Goal: Transaction & Acquisition: Purchase product/service

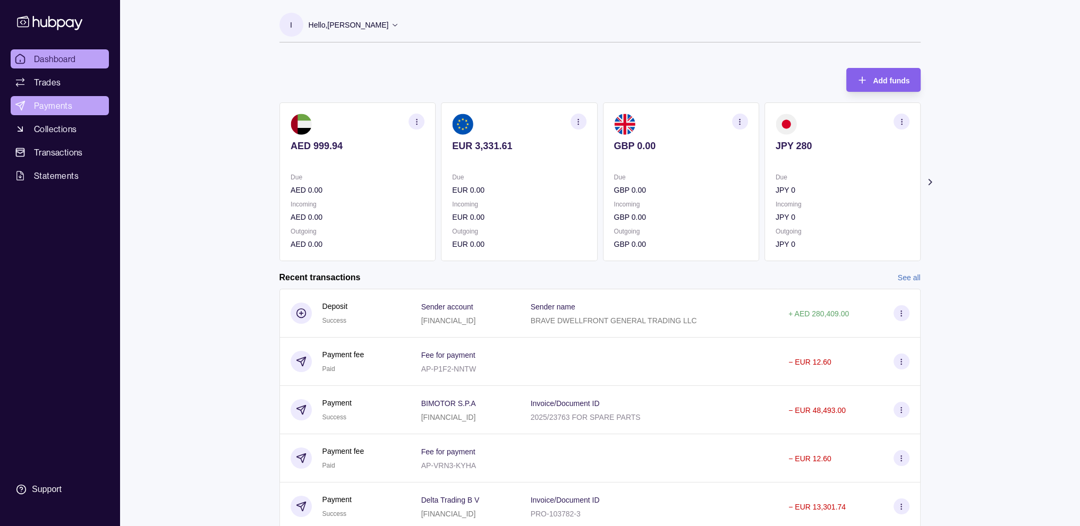
click at [72, 106] on link "Payments" at bounding box center [60, 105] width 98 height 19
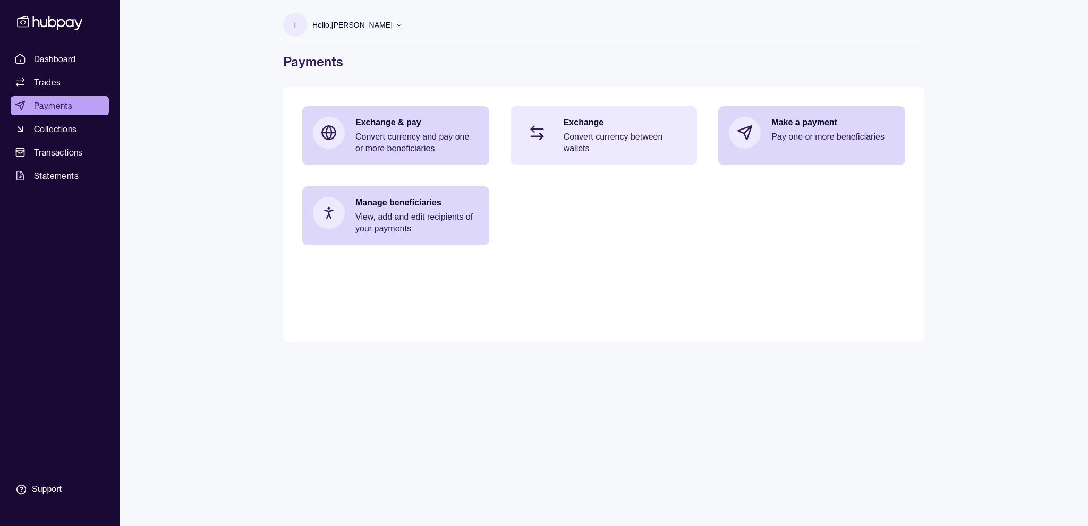
click at [602, 150] on p "Convert currency between wallets" at bounding box center [625, 142] width 123 height 23
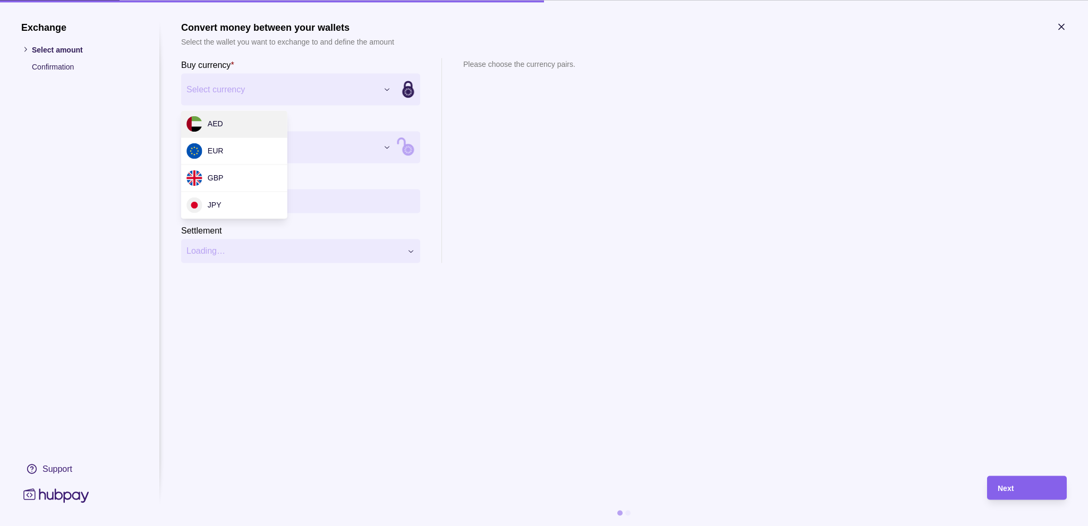
click at [388, 526] on div "Exchange Select amount Confirmation Support Convert money between your wallets …" at bounding box center [544, 526] width 1088 height 0
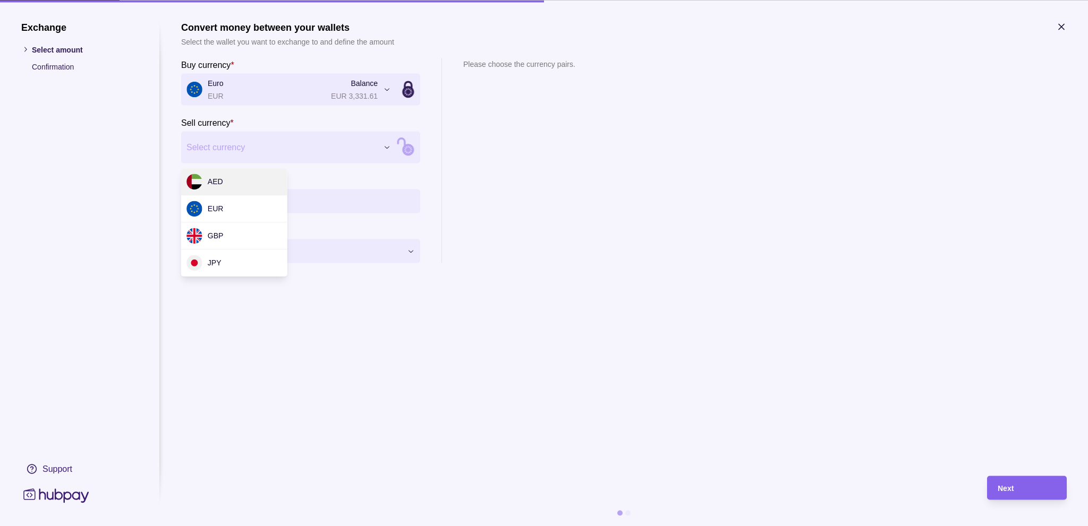
click at [386, 526] on div "Exchange Select amount Confirmation Support Convert money between your wallets …" at bounding box center [544, 526] width 1088 height 0
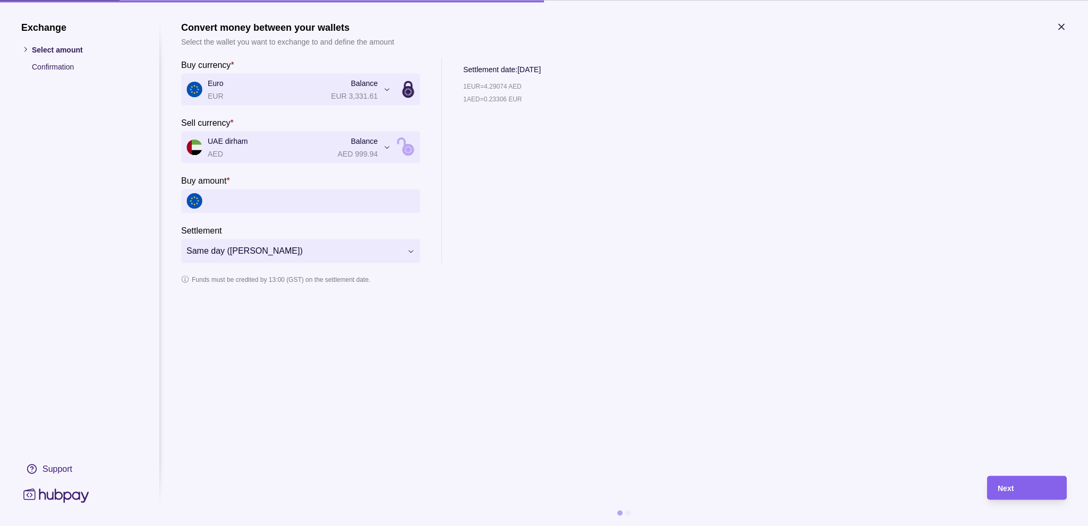
click at [275, 205] on input "Buy amount *" at bounding box center [311, 201] width 207 height 24
type input "*"
type input "*****"
click at [994, 489] on div "Next" at bounding box center [1019, 488] width 74 height 24
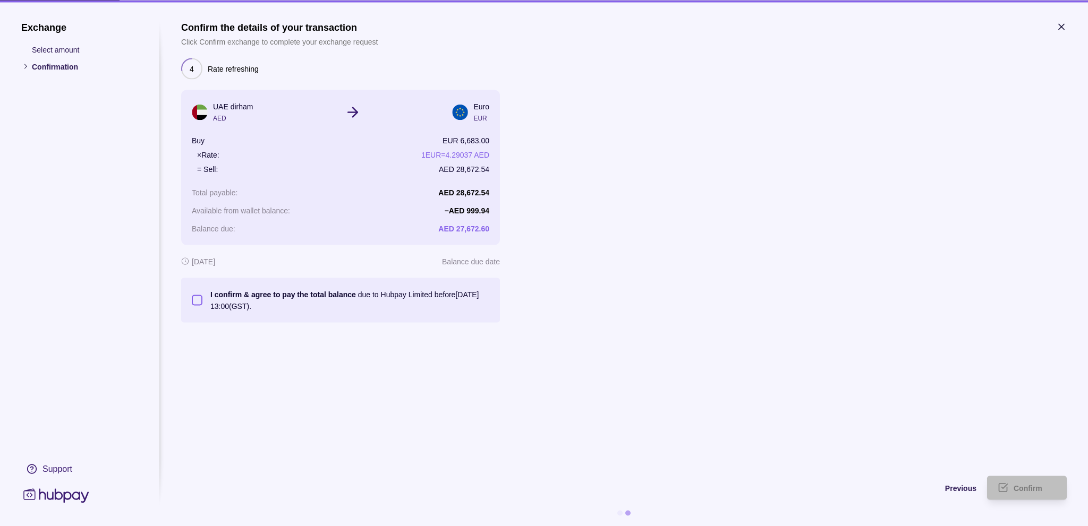
click at [198, 303] on button "I confirm & agree to pay the total balance due to Hubpay Limited before [DATE] …" at bounding box center [197, 300] width 11 height 11
click at [196, 301] on button "I confirm & agree to pay the total balance due to Hubpay Limited before [DATE] …" at bounding box center [197, 300] width 11 height 11
click at [1043, 495] on div "Confirm" at bounding box center [1019, 488] width 74 height 24
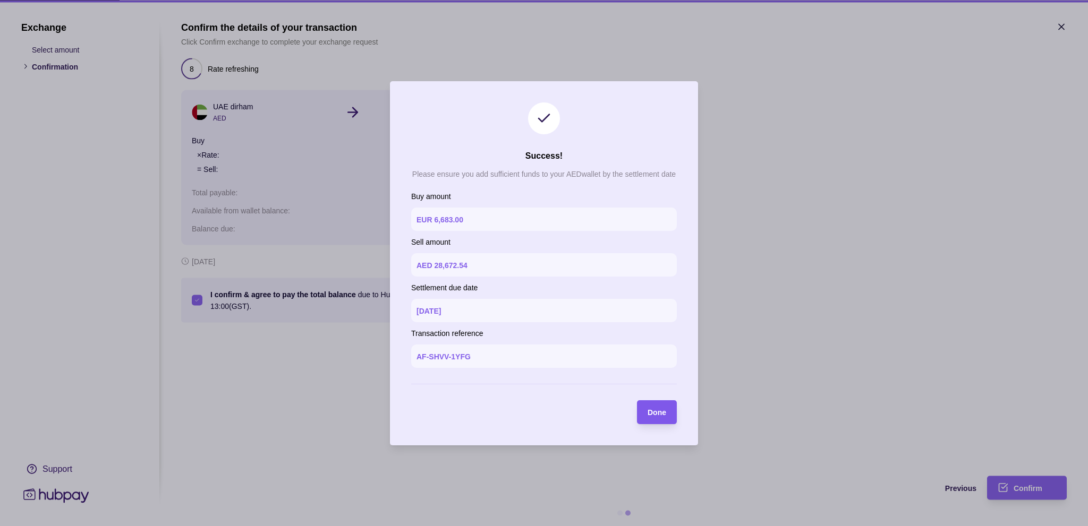
click at [666, 409] on span "Done" at bounding box center [657, 412] width 19 height 8
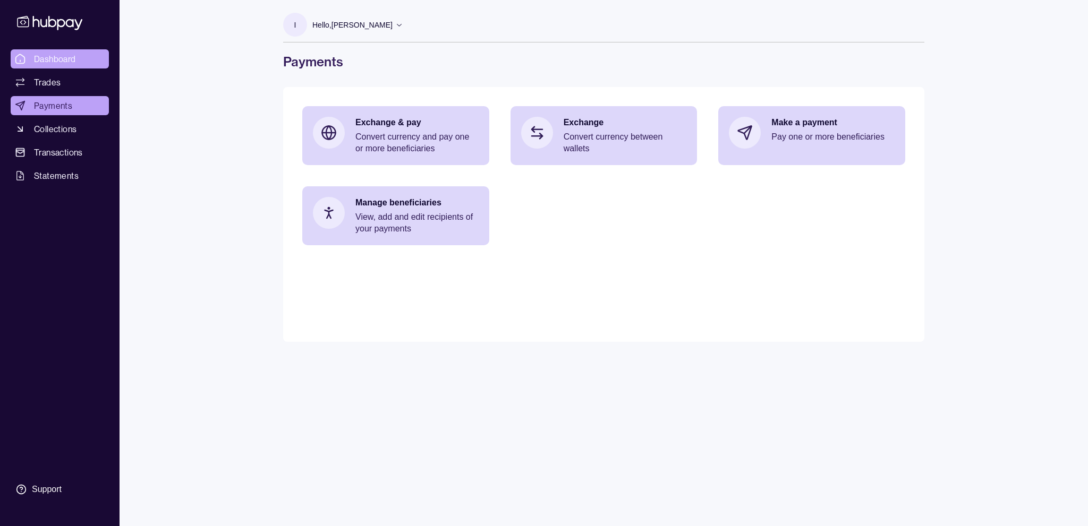
click at [53, 52] on link "Dashboard" at bounding box center [60, 58] width 98 height 19
